Goal: Task Accomplishment & Management: Manage account settings

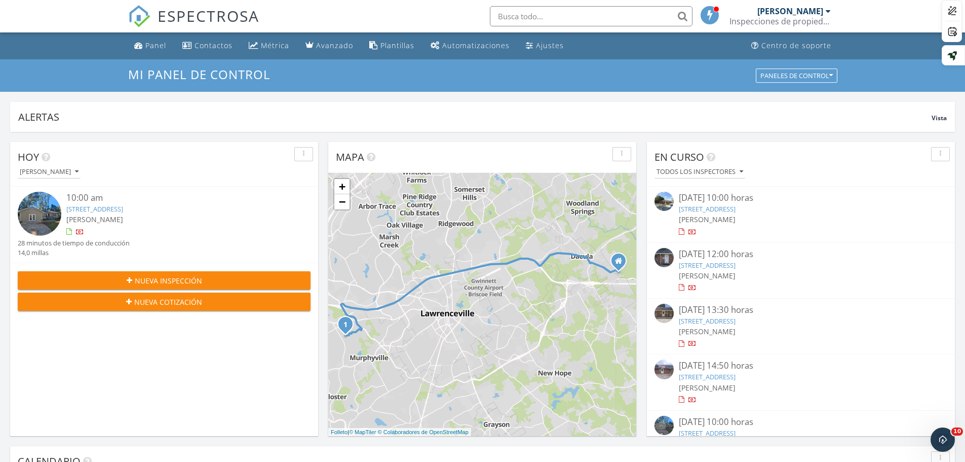
click at [685, 342] on div at bounding box center [683, 344] width 8 height 8
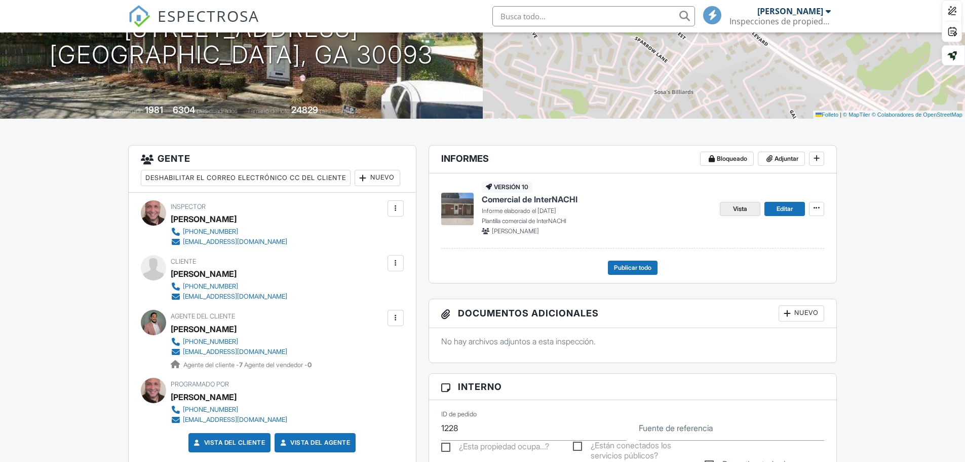
scroll to position [152, 0]
click at [739, 206] on font "Vista" at bounding box center [740, 209] width 14 height 8
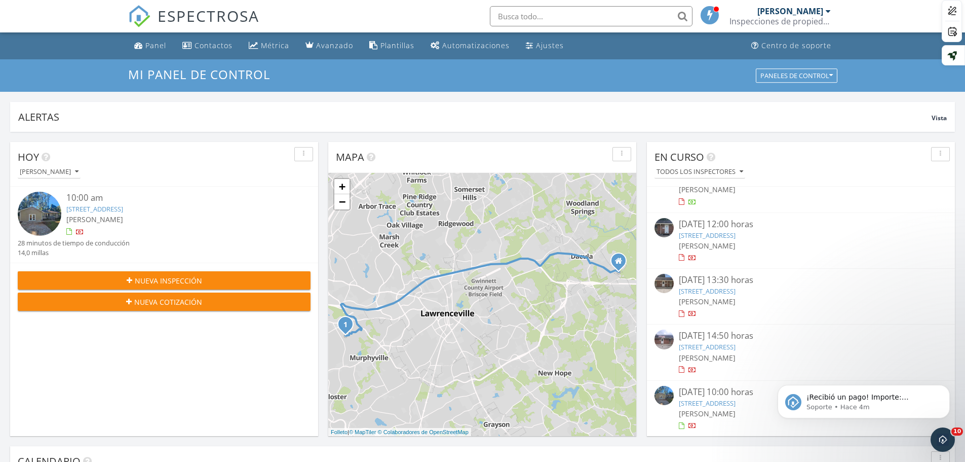
click at [684, 370] on div at bounding box center [683, 370] width 8 height 8
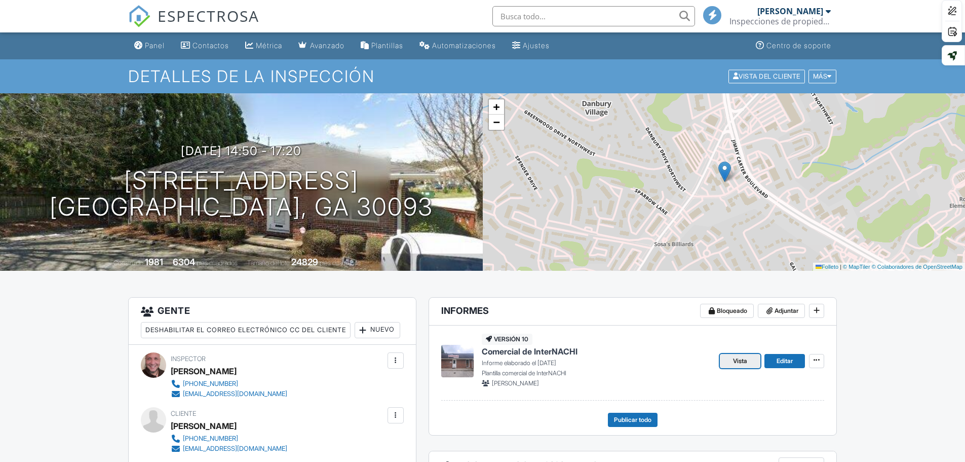
click at [745, 358] on font "Vista" at bounding box center [740, 361] width 14 height 8
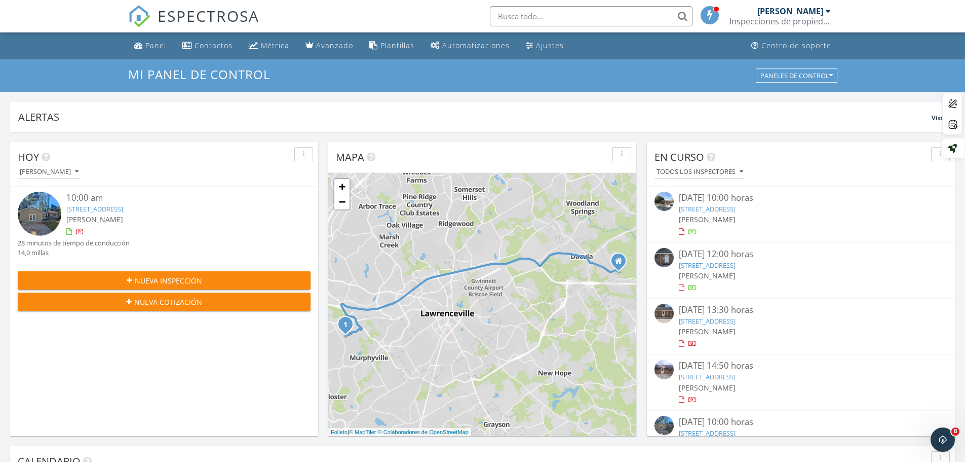
click at [681, 344] on div at bounding box center [682, 343] width 6 height 7
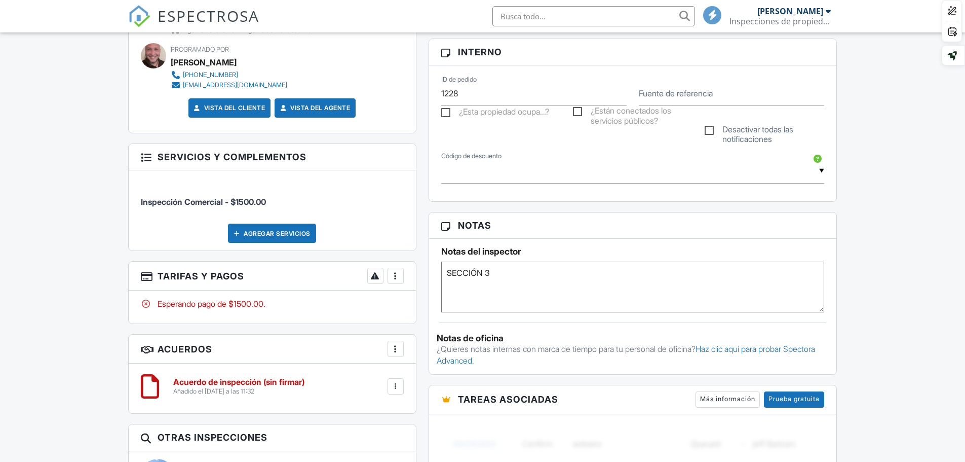
scroll to position [486, 0]
click at [390, 281] on div at bounding box center [389, 276] width 10 height 10
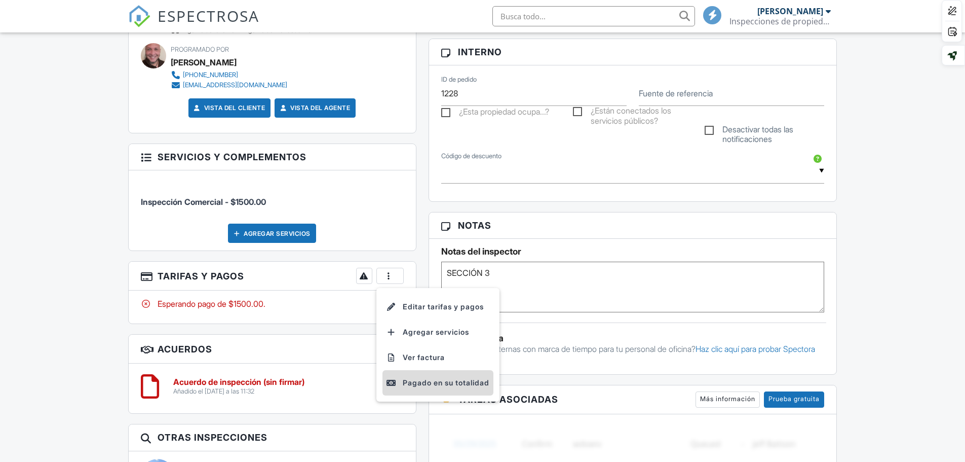
click at [427, 387] on font "Pagado en su totalidad" at bounding box center [446, 382] width 87 height 9
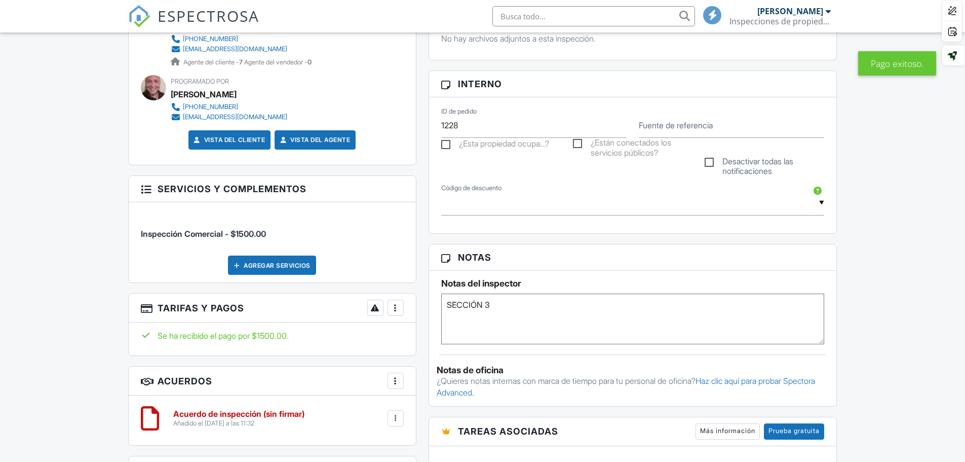
scroll to position [456, 0]
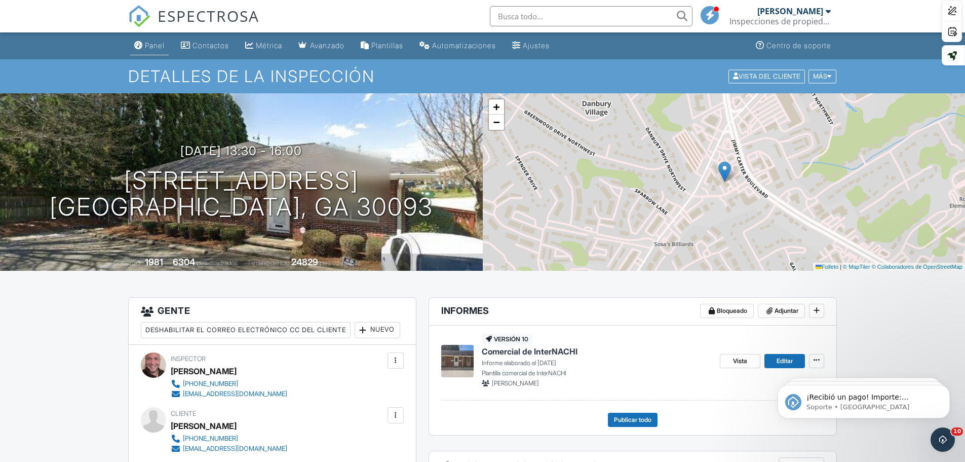
click at [154, 45] on font "Panel" at bounding box center [155, 45] width 20 height 9
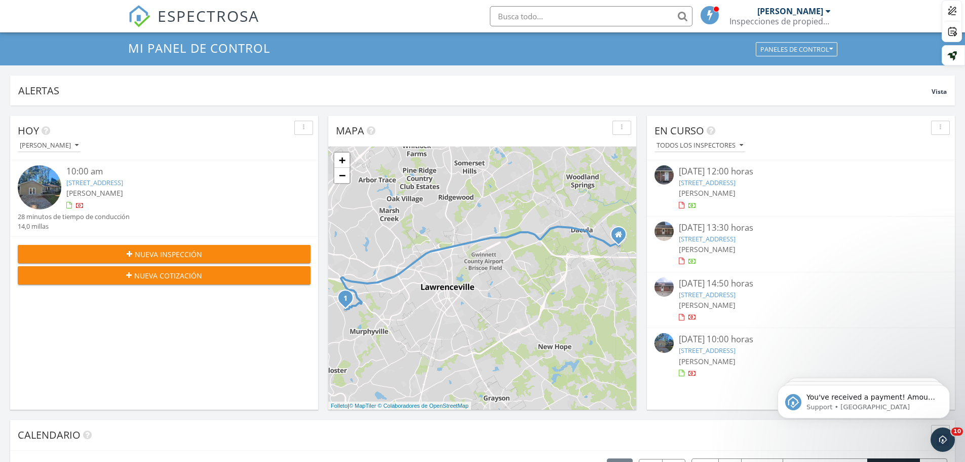
scroll to position [101, 0]
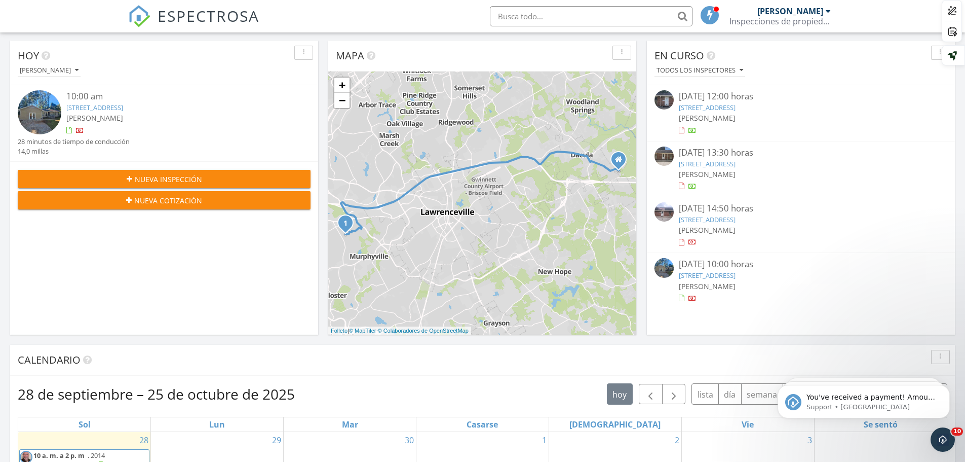
click at [682, 241] on div at bounding box center [682, 242] width 6 height 7
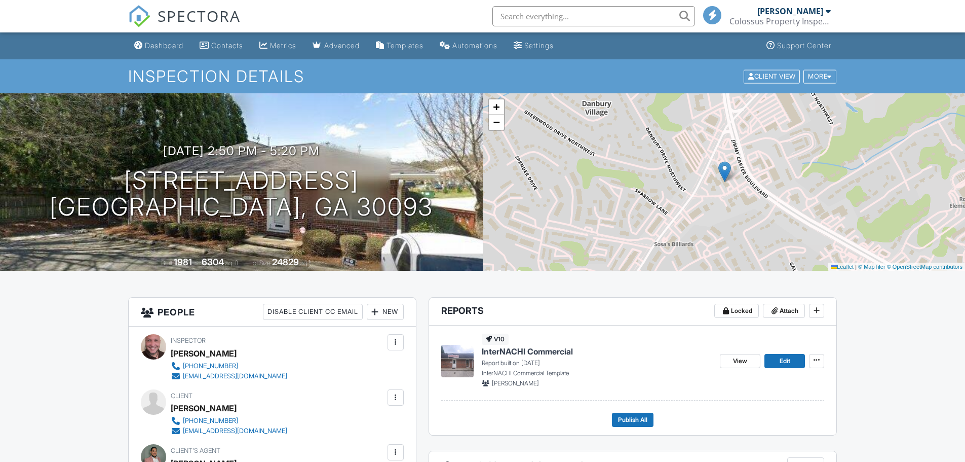
scroll to position [588, 0]
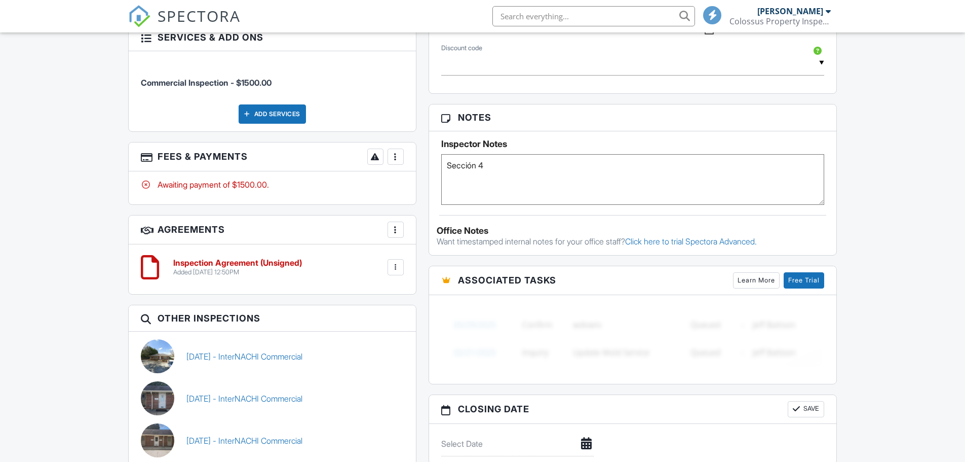
click at [394, 158] on div at bounding box center [396, 156] width 10 height 10
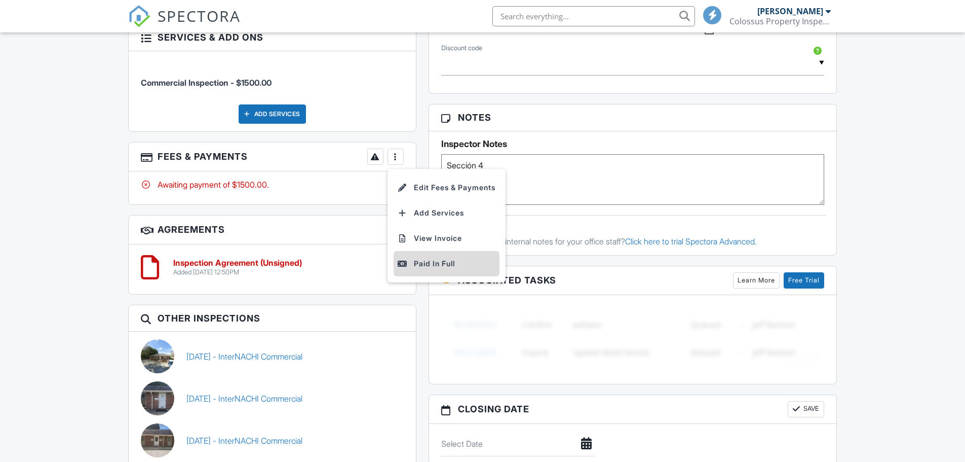
click at [423, 259] on div "Paid In Full" at bounding box center [447, 263] width 98 height 12
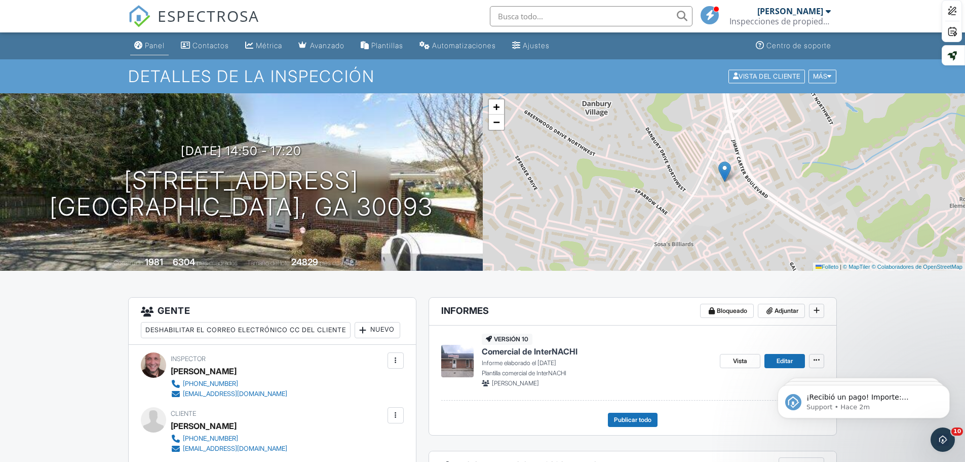
click at [150, 45] on font "Panel" at bounding box center [155, 45] width 20 height 9
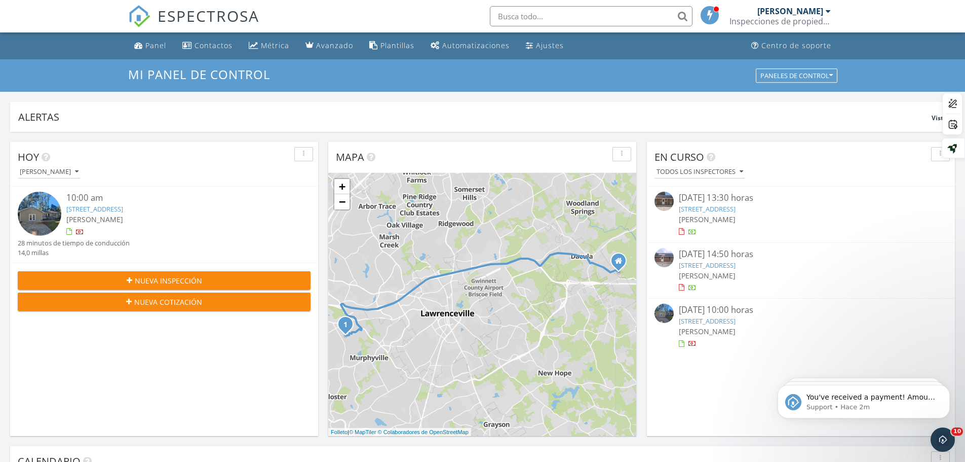
click at [684, 345] on div at bounding box center [682, 343] width 6 height 7
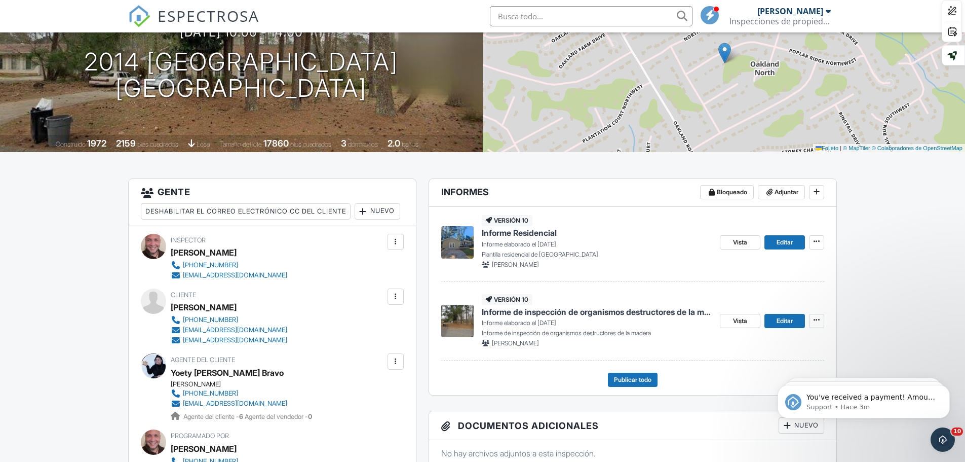
scroll to position [101, 0]
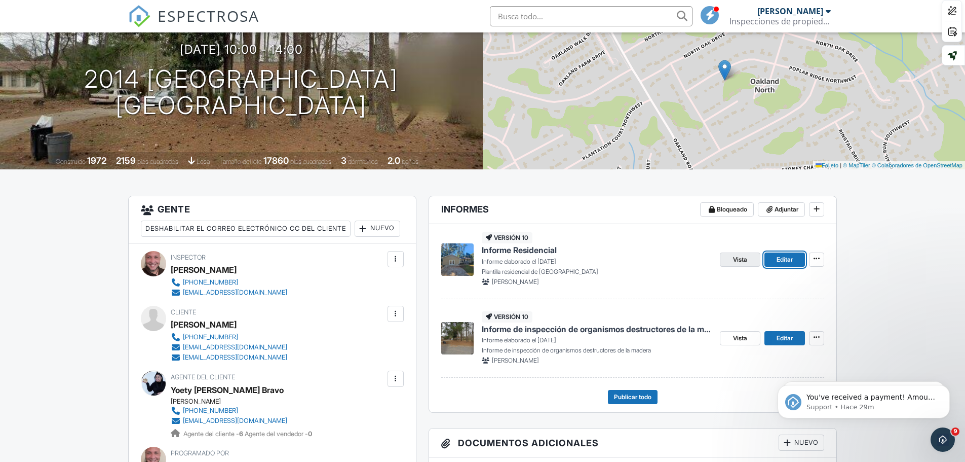
click at [744, 258] on font "Vista" at bounding box center [740, 259] width 14 height 8
